Goal: Find specific page/section: Find specific page/section

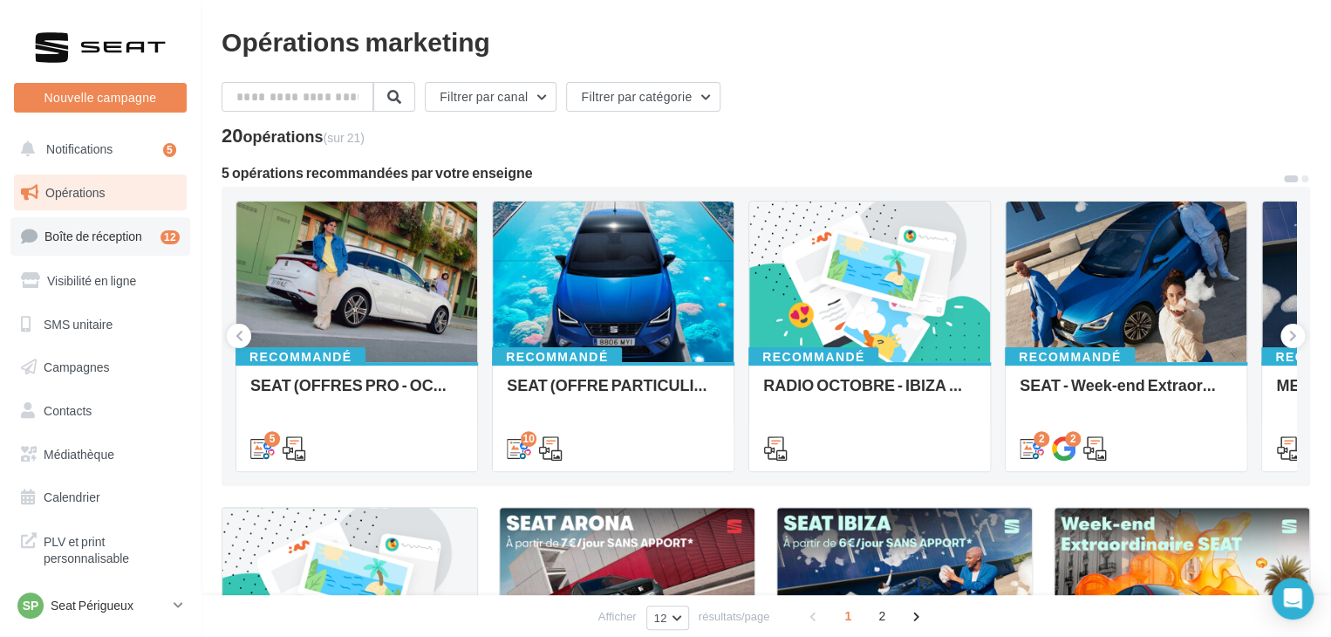
click at [130, 242] on span "Boîte de réception" at bounding box center [93, 236] width 98 height 15
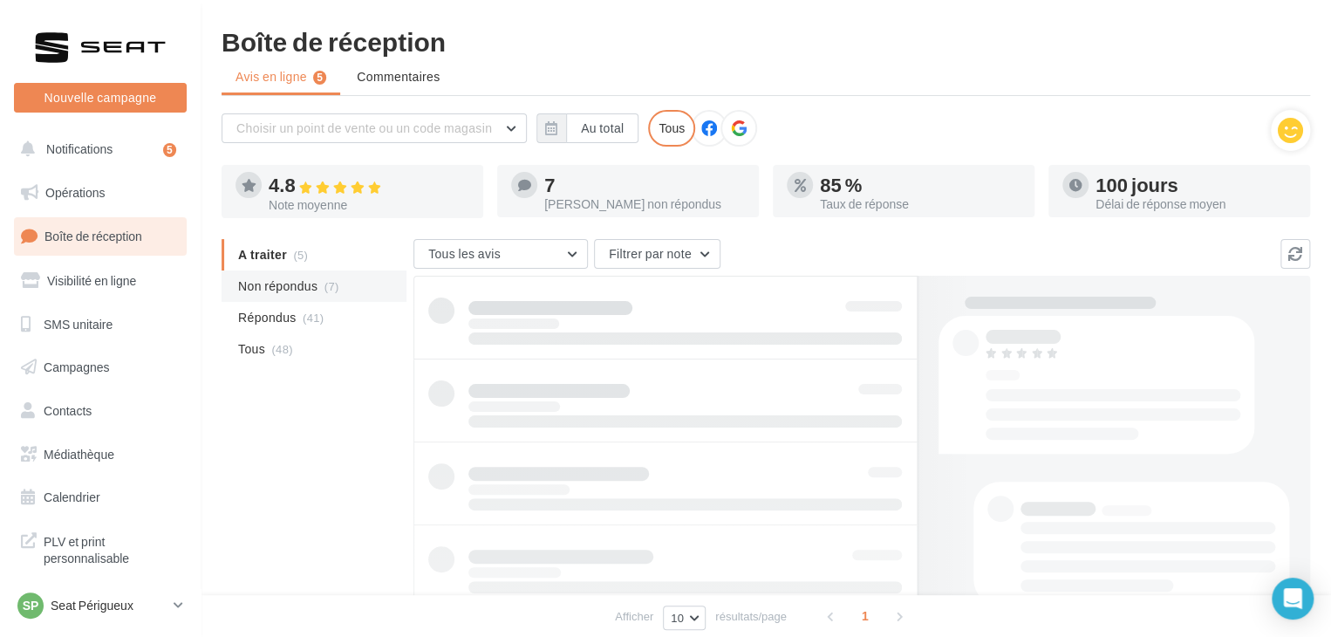
click at [327, 289] on span "(7)" at bounding box center [332, 286] width 15 height 14
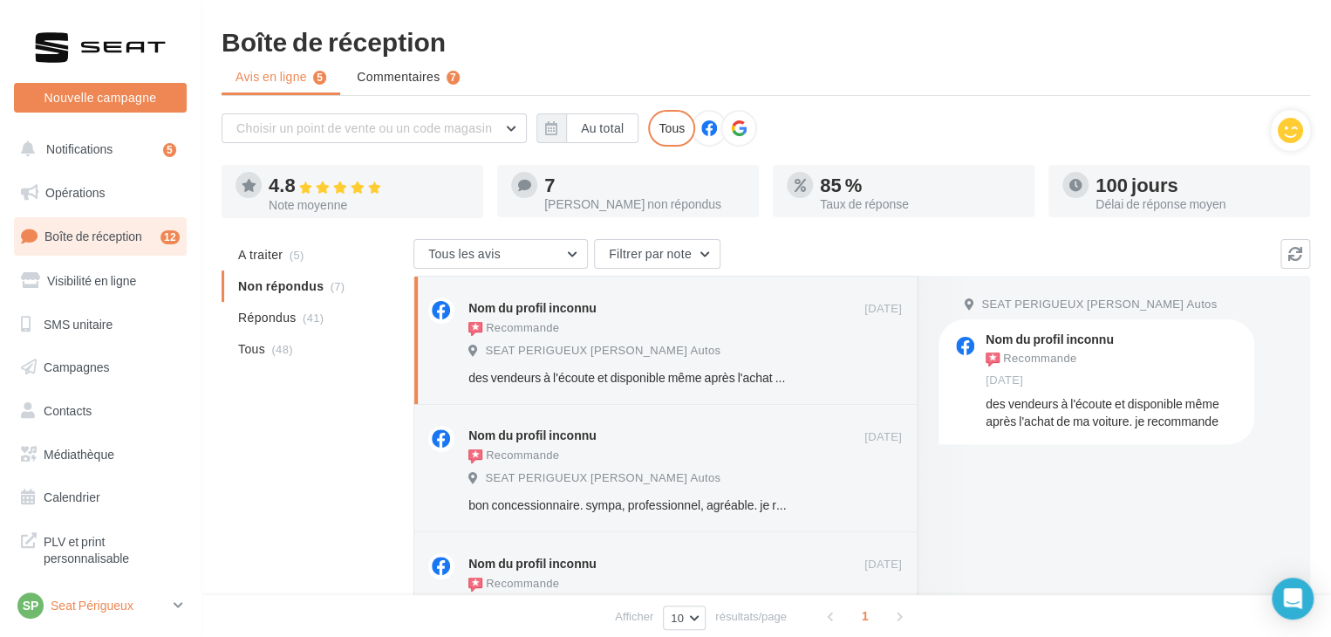
click at [180, 601] on icon at bounding box center [179, 605] width 10 height 15
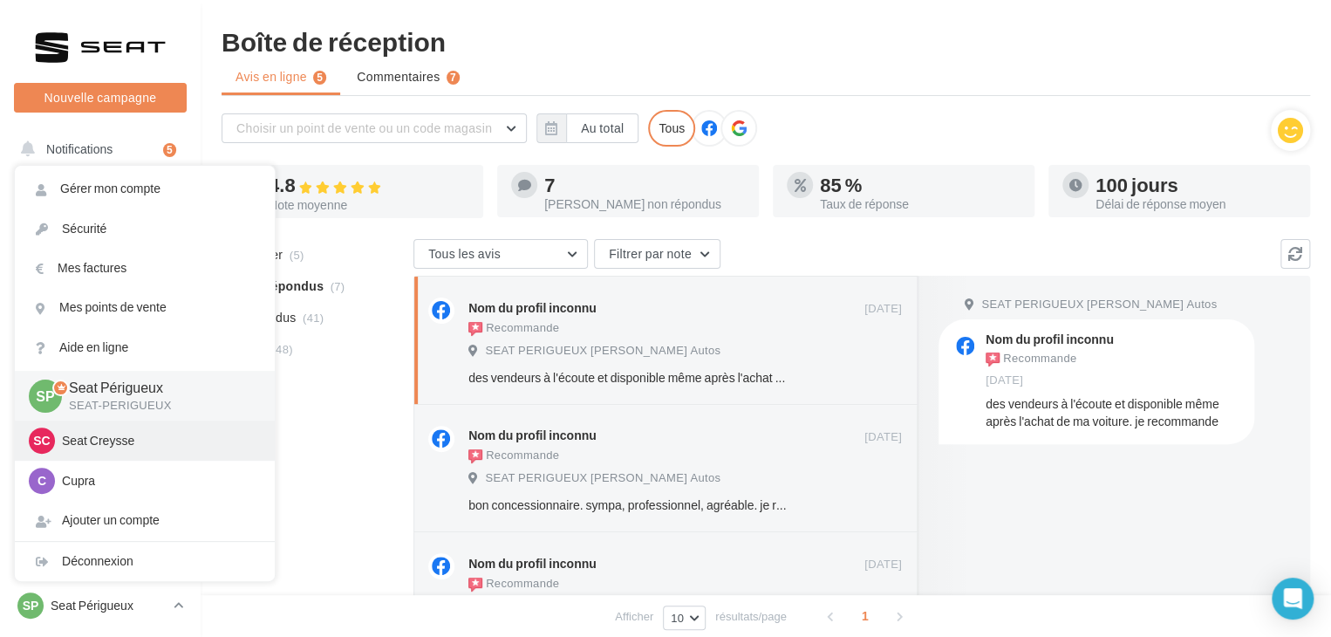
click at [181, 437] on p "Seat Creysse" at bounding box center [158, 440] width 192 height 17
